Goal: Navigation & Orientation: Find specific page/section

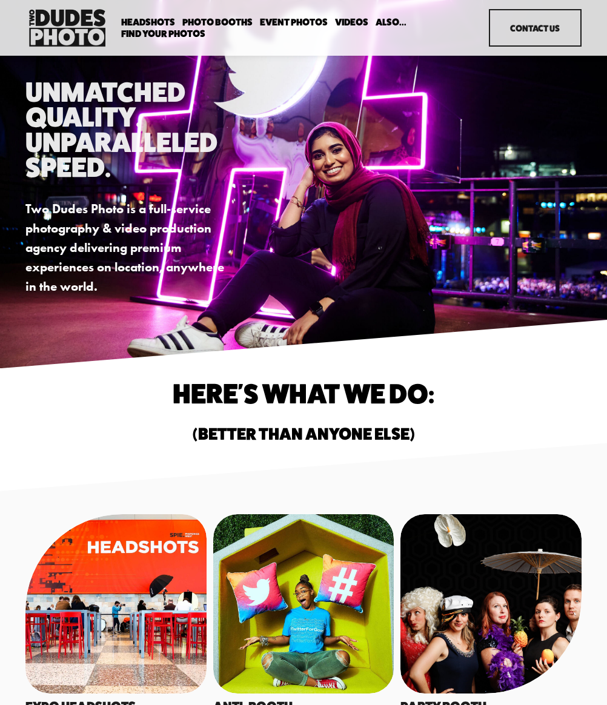
click at [0, 0] on span "Expo Headshots" at bounding box center [0, 0] width 0 height 0
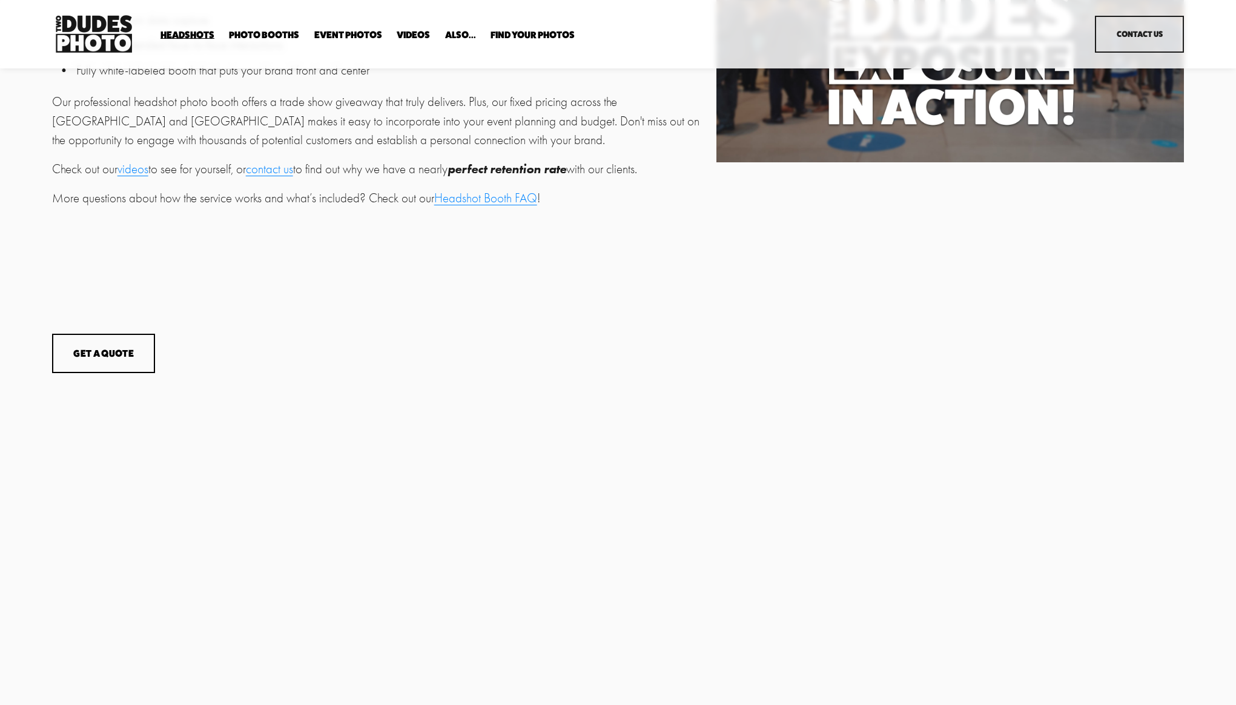
scroll to position [220, 0]
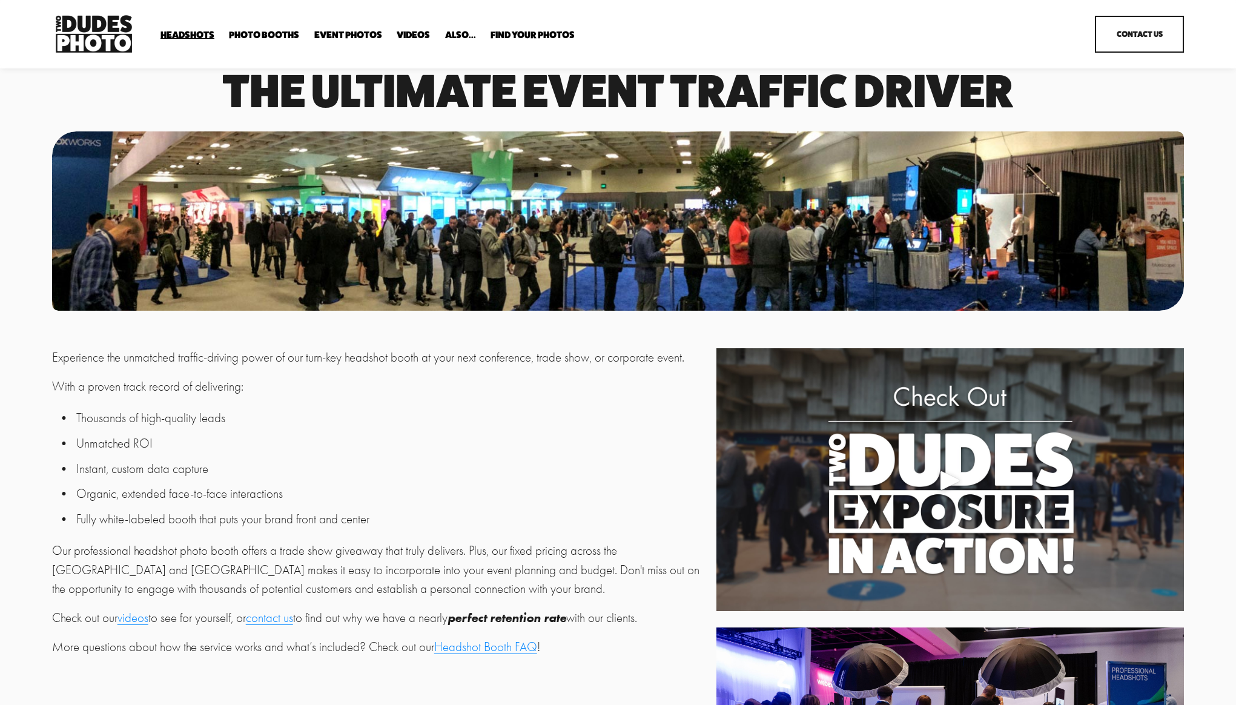
click at [114, 35] on img at bounding box center [94, 34] width 84 height 44
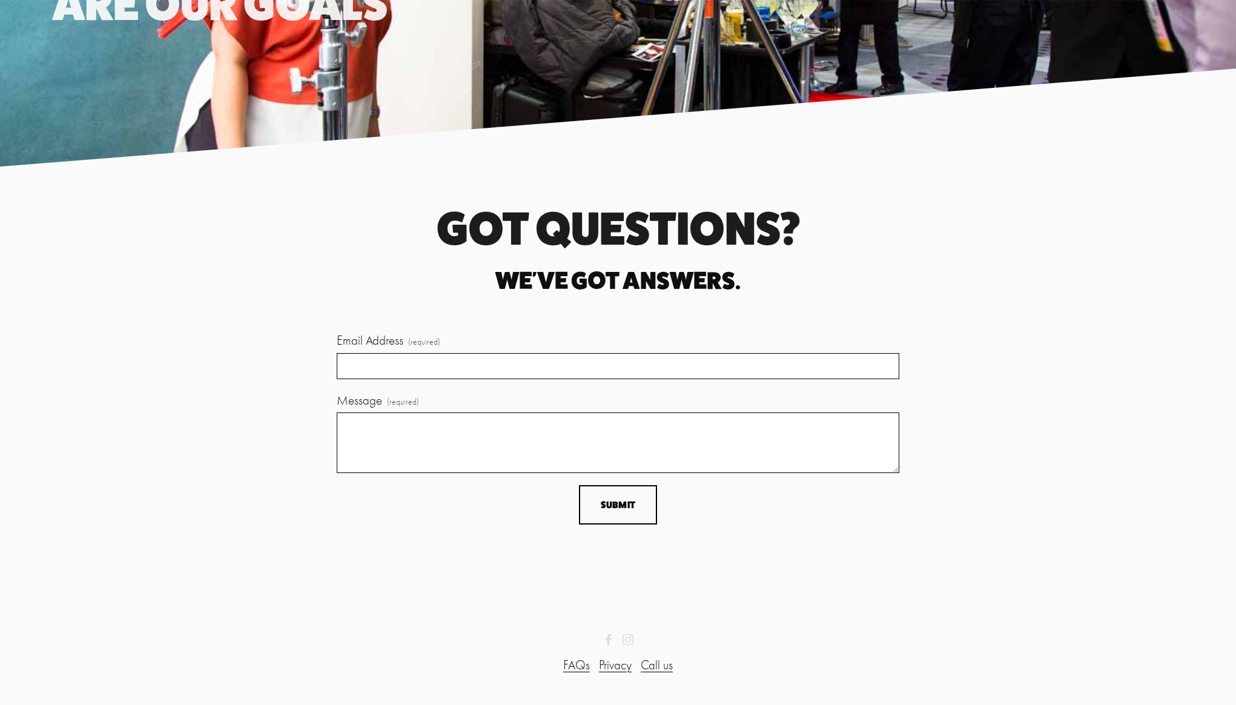
scroll to position [3692, 0]
click at [627, 645] on div "FAQs Privacy Call us" at bounding box center [618, 664] width 1153 height 39
click at [627, 643] on use "Instagram" at bounding box center [628, 639] width 24 height 24
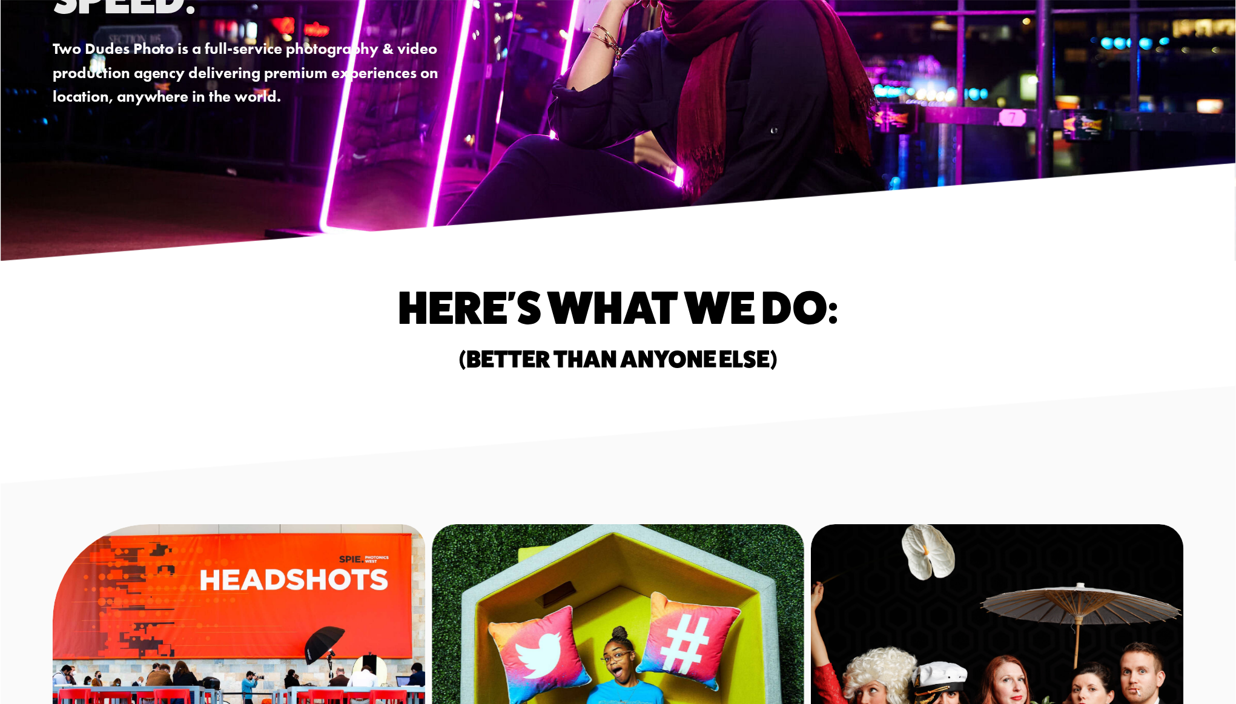
scroll to position [260, 0]
